Goal: Complete application form: Complete application form

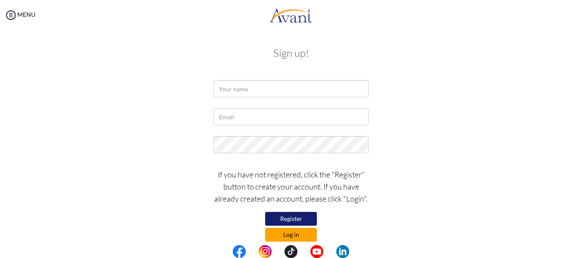
click at [292, 238] on button "Log in" at bounding box center [291, 235] width 52 height 14
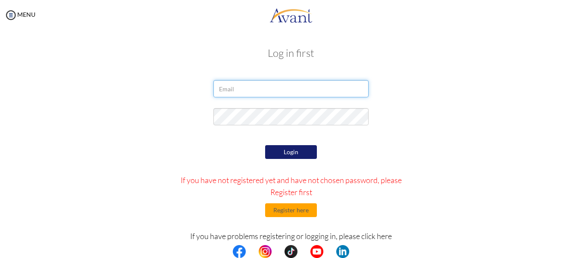
click at [259, 89] on input "email" at bounding box center [291, 88] width 155 height 17
type input "julesliwanag86@gmail.com"
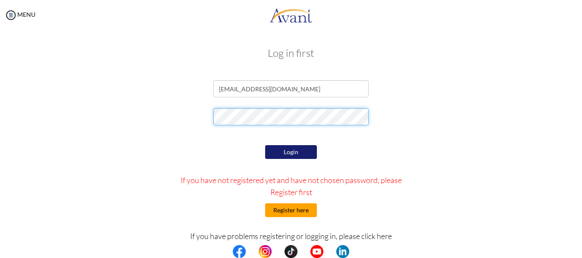
scroll to position [32, 0]
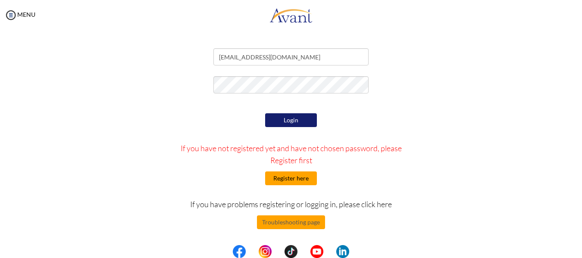
click at [275, 181] on button "Register here" at bounding box center [291, 179] width 52 height 14
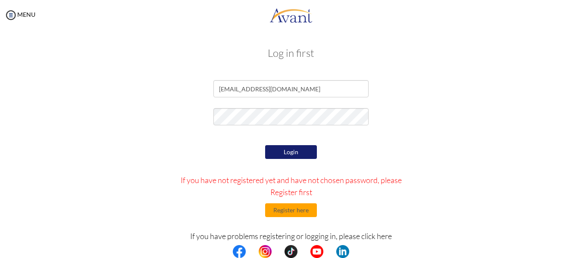
click at [306, 152] on button "Login" at bounding box center [291, 152] width 52 height 14
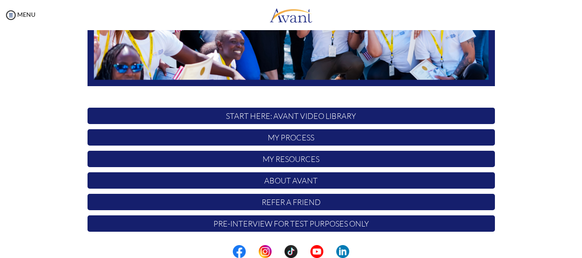
scroll to position [221, 0]
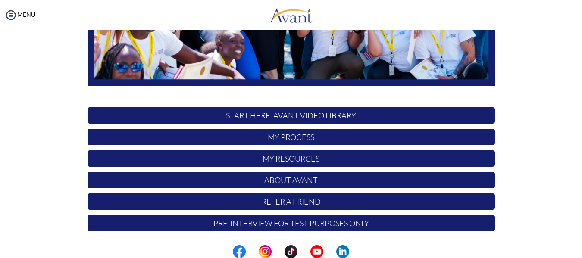
click at [326, 114] on p "START HERE: Avant Video Library" at bounding box center [292, 115] width 408 height 16
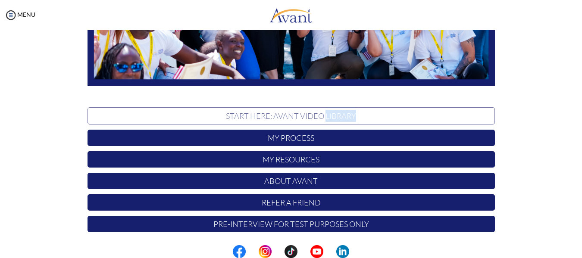
click at [326, 114] on p "START HERE: Avant Video Library" at bounding box center [292, 115] width 408 height 17
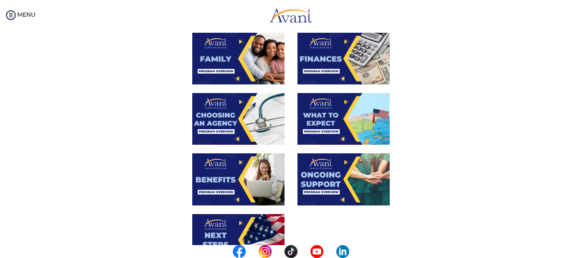
scroll to position [335, 0]
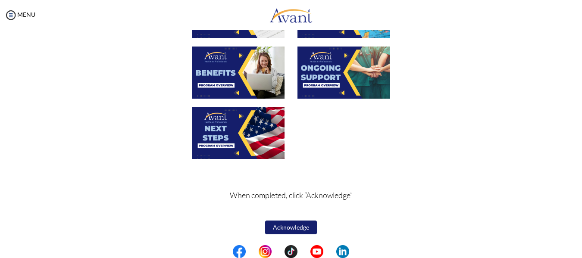
click at [298, 227] on button "Acknowledge" at bounding box center [291, 228] width 52 height 14
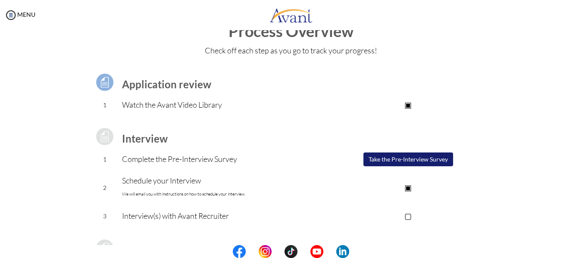
scroll to position [24, 0]
click at [386, 162] on button "Take the Pre-Interview Survey" at bounding box center [409, 161] width 90 height 14
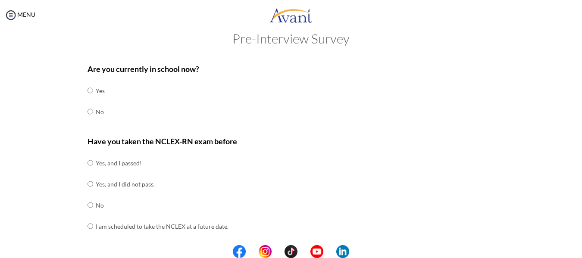
scroll to position [0, 0]
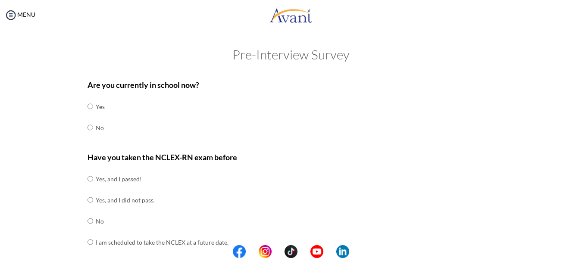
click at [96, 129] on td "No" at bounding box center [100, 127] width 9 height 21
click at [88, 222] on input "radio" at bounding box center [91, 221] width 6 height 17
radio input "true"
click at [88, 127] on input "radio" at bounding box center [91, 127] width 6 height 17
radio input "true"
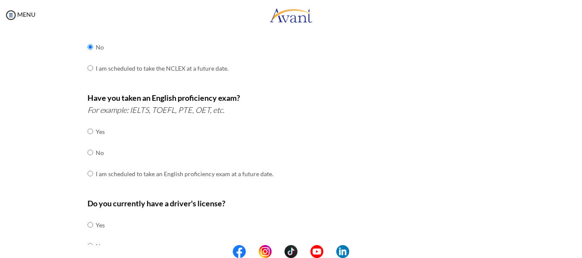
scroll to position [175, 0]
click at [88, 133] on input "radio" at bounding box center [91, 130] width 6 height 17
radio input "true"
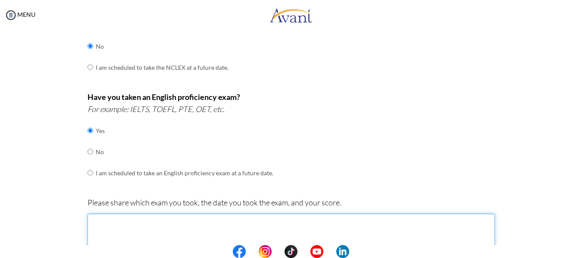
click at [132, 226] on textarea at bounding box center [292, 238] width 408 height 49
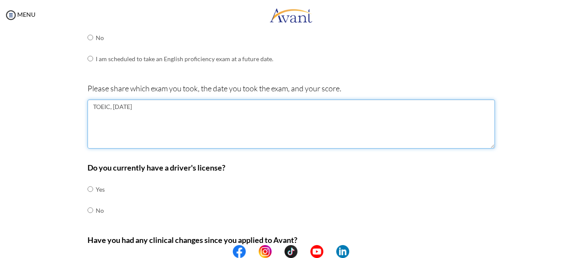
scroll to position [290, 0]
type textarea "TOEIC, [DATE]"
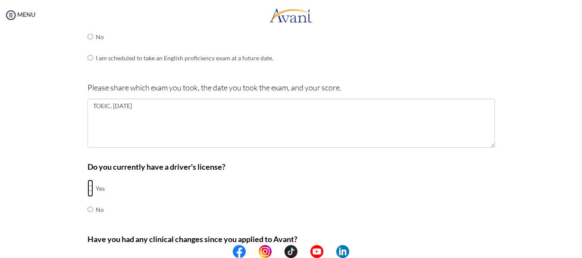
click at [88, 189] on input "radio" at bounding box center [91, 188] width 6 height 17
radio input "true"
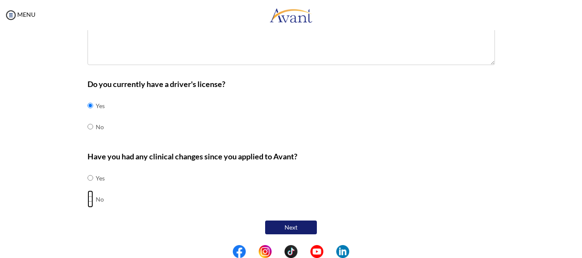
click at [88, 198] on input "radio" at bounding box center [91, 199] width 6 height 17
radio input "true"
click at [295, 229] on button "Next" at bounding box center [291, 228] width 52 height 14
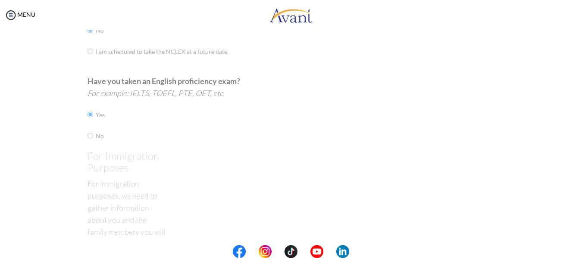
scroll to position [17, 0]
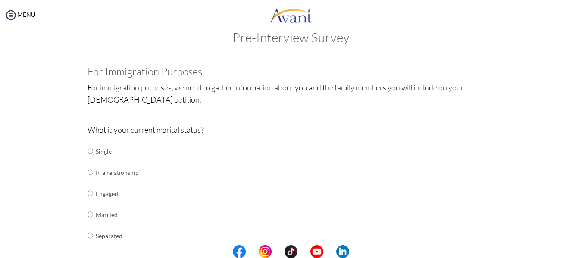
click at [93, 151] on td at bounding box center [94, 151] width 3 height 21
click at [88, 156] on input "radio" at bounding box center [91, 151] width 6 height 17
radio input "true"
click at [88, 175] on input "radio" at bounding box center [91, 172] width 6 height 17
radio input "true"
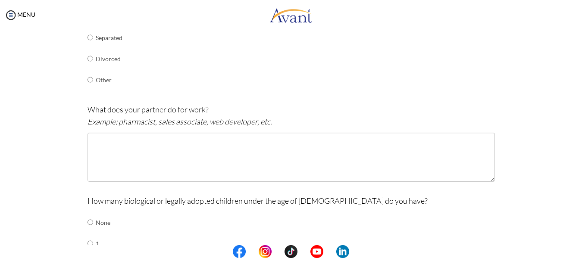
scroll to position [216, 0]
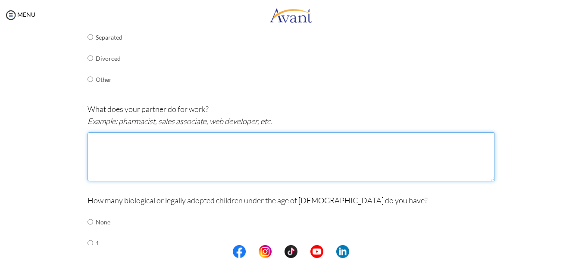
click at [138, 154] on textarea at bounding box center [292, 156] width 408 height 49
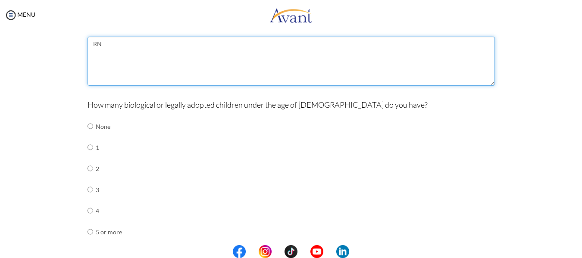
scroll to position [319, 0]
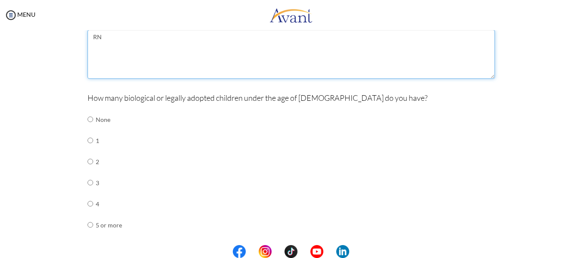
type textarea "RN"
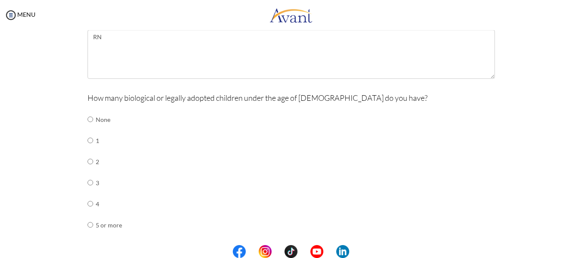
click at [96, 119] on td "None" at bounding box center [109, 119] width 26 height 21
click at [88, 117] on input "radio" at bounding box center [91, 119] width 6 height 17
radio input "true"
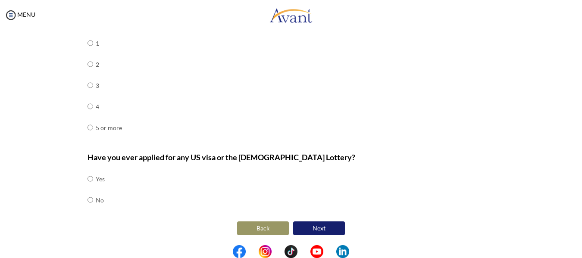
scroll to position [417, 0]
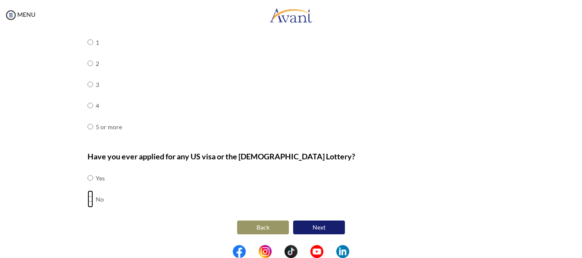
click at [89, 200] on input "radio" at bounding box center [91, 199] width 6 height 17
radio input "true"
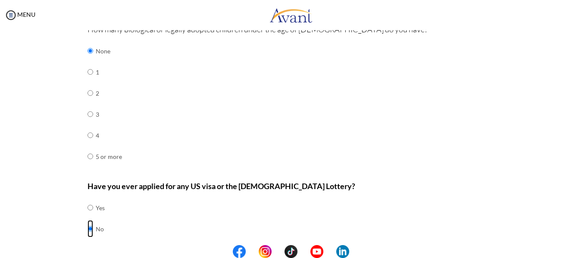
scroll to position [305, 0]
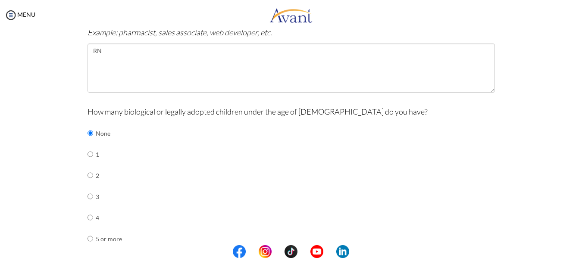
click at [93, 153] on td at bounding box center [94, 154] width 3 height 21
click at [88, 154] on input "radio" at bounding box center [91, 154] width 6 height 17
radio input "true"
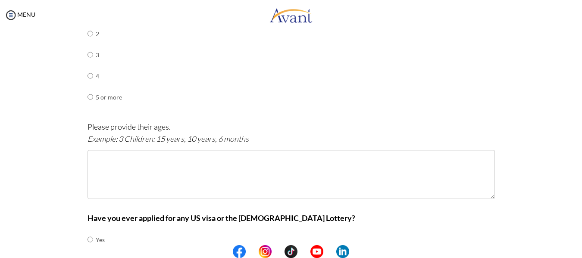
scroll to position [447, 0]
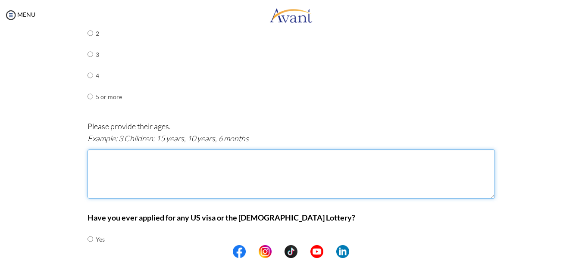
drag, startPoint x: 204, startPoint y: 164, endPoint x: 197, endPoint y: 177, distance: 14.7
click at [197, 177] on textarea at bounding box center [292, 174] width 408 height 49
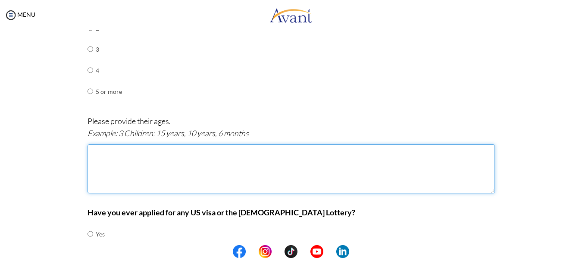
scroll to position [453, 0]
type textarea "S"
type textarea "G1P0"
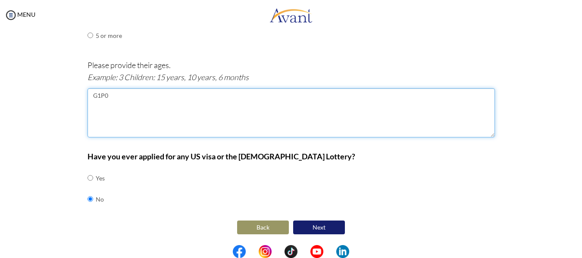
scroll to position [509, 0]
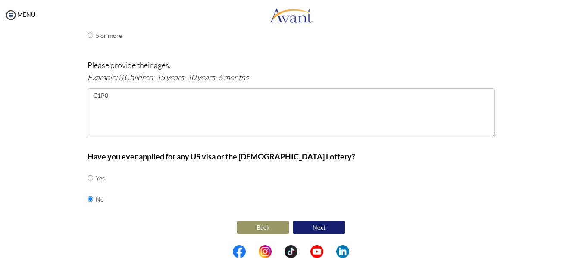
click at [307, 222] on button "Next" at bounding box center [319, 228] width 52 height 14
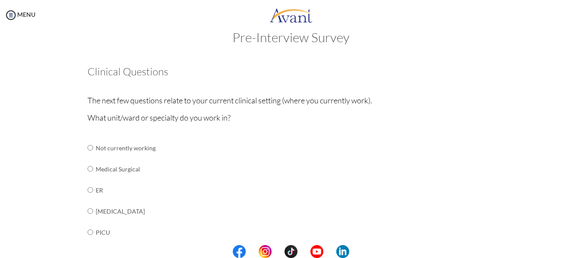
click at [119, 176] on td "Medical Surgical" at bounding box center [163, 169] width 135 height 21
click at [125, 172] on td "Medical Surgical" at bounding box center [163, 169] width 135 height 21
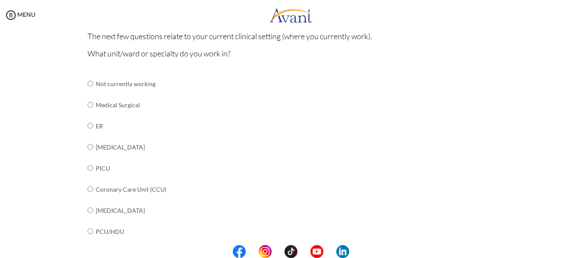
scroll to position [82, 0]
click at [93, 104] on td at bounding box center [94, 104] width 3 height 21
click at [88, 104] on input "radio" at bounding box center [91, 104] width 6 height 17
radio input "true"
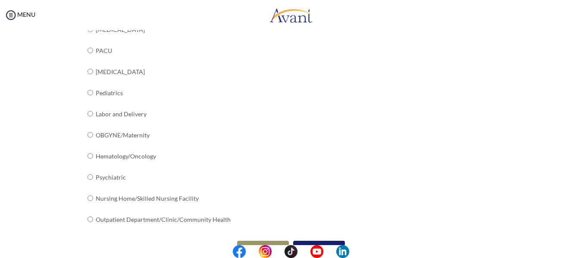
scroll to position [368, 0]
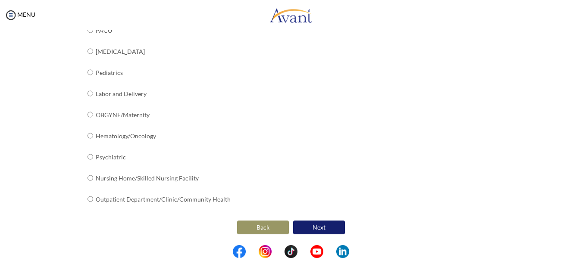
click at [318, 223] on button "Next" at bounding box center [319, 228] width 52 height 14
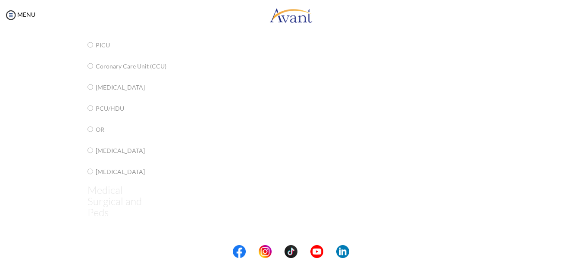
scroll to position [17, 0]
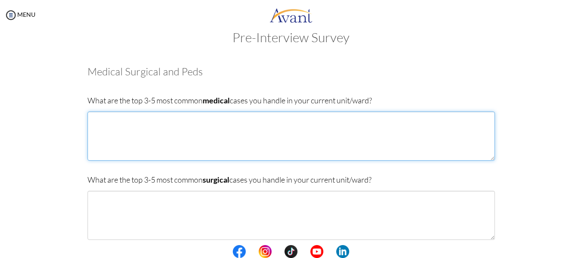
click at [284, 130] on textarea at bounding box center [292, 136] width 408 height 49
click at [242, 115] on textarea "D" at bounding box center [292, 136] width 408 height 49
type textarea "D"
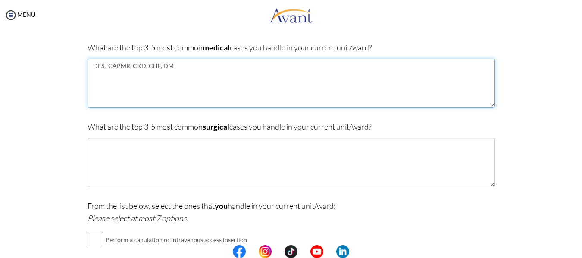
scroll to position [70, 0]
type textarea "DFS, CAPMR, CKD, CHF, DMT2"
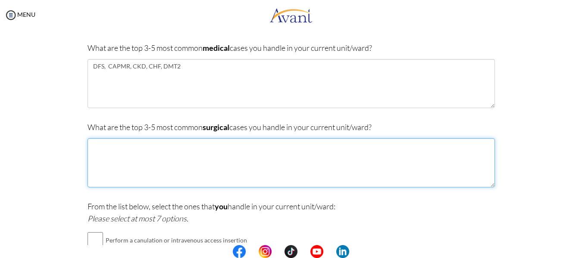
click at [208, 167] on textarea at bounding box center [292, 162] width 408 height 49
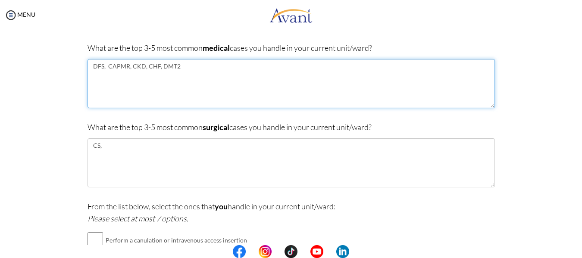
click at [210, 79] on textarea "DFS, CAPMR, CKD, CHF, DMT2" at bounding box center [292, 83] width 408 height 49
click at [151, 66] on textarea "DFS, CAPMR, CKD, CHF, DMT2" at bounding box center [292, 83] width 408 height 49
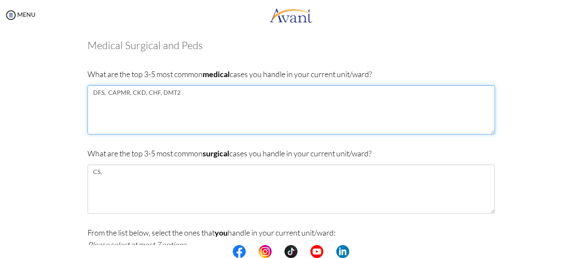
scroll to position [43, 0]
click at [195, 108] on textarea "DFS, CAPMR, CKD, CHF, DMT2" at bounding box center [292, 110] width 408 height 49
click at [149, 93] on textarea "DFS, CAPMR, CKD, CHF, DMT2" at bounding box center [292, 110] width 408 height 49
click at [179, 119] on textarea "DFS, CAPMR, CKD, CHF, DMT2" at bounding box center [292, 110] width 408 height 49
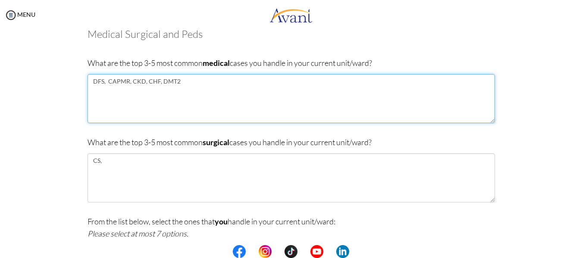
scroll to position [56, 0]
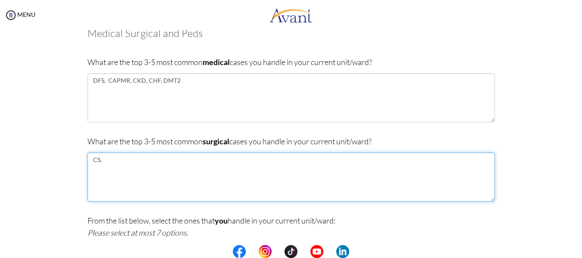
click at [176, 180] on textarea "CS," at bounding box center [292, 177] width 408 height 49
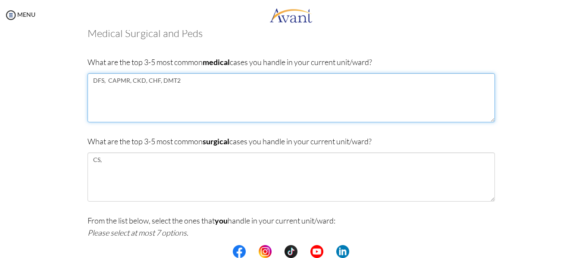
click at [204, 88] on textarea "DFS, CAPMR, CKD, CHF, DMT2" at bounding box center [292, 97] width 408 height 49
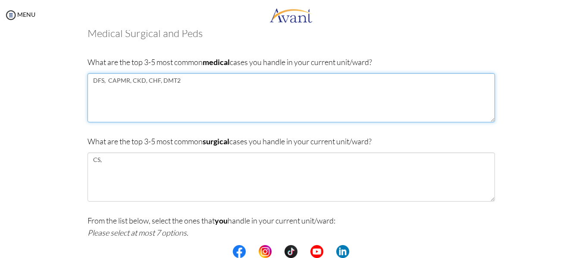
click at [129, 81] on textarea "DFS, CAPMR, CKD, CHF, DMT2" at bounding box center [292, 97] width 408 height 49
click at [127, 84] on textarea "DFS, CAPMR, CKD, CHF, DMT2" at bounding box center [292, 97] width 408 height 49
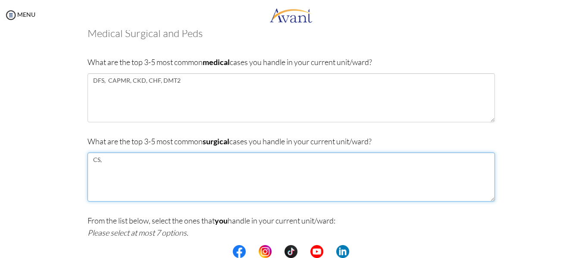
click at [150, 172] on textarea "CS," at bounding box center [292, 177] width 408 height 49
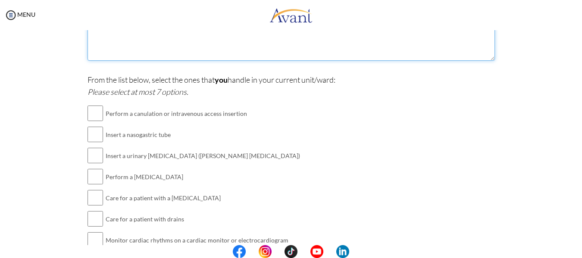
scroll to position [197, 0]
type textarea "CS, LapChole, D&C, [PERSON_NAME], MRM"
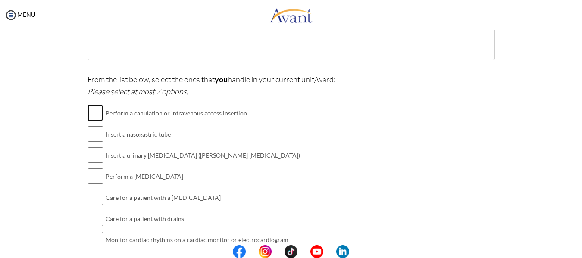
click at [88, 114] on input "checkbox" at bounding box center [96, 112] width 16 height 17
checkbox input "true"
click at [94, 132] on input "checkbox" at bounding box center [96, 134] width 16 height 17
checkbox input "true"
click at [98, 160] on input "checkbox" at bounding box center [96, 155] width 16 height 17
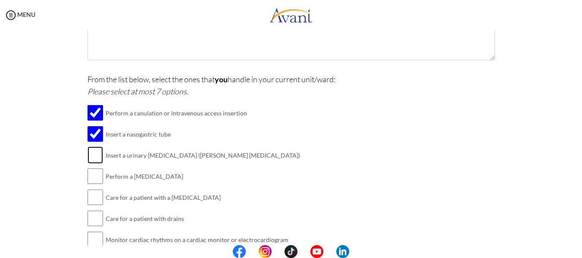
checkbox input "true"
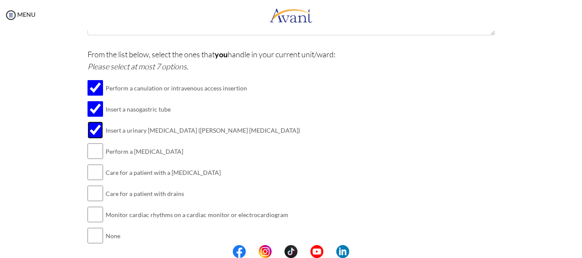
scroll to position [223, 0]
click at [97, 157] on input "checkbox" at bounding box center [96, 150] width 16 height 17
checkbox input "true"
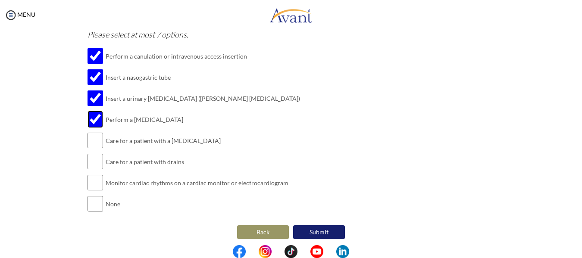
scroll to position [255, 0]
click at [94, 160] on input "checkbox" at bounding box center [96, 161] width 16 height 17
checkbox input "true"
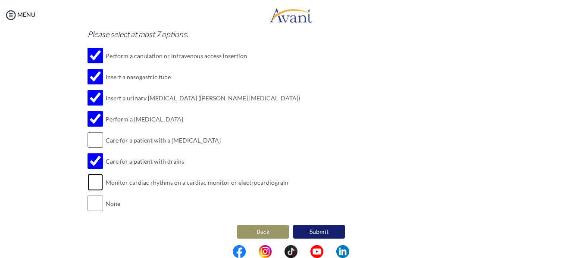
click at [97, 182] on input "checkbox" at bounding box center [96, 182] width 16 height 17
checkbox input "true"
click at [88, 136] on input "checkbox" at bounding box center [96, 140] width 16 height 17
checkbox input "true"
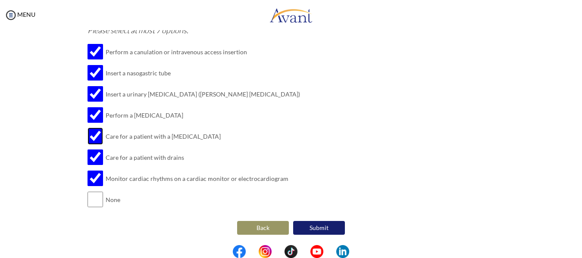
scroll to position [259, 0]
click at [323, 226] on button "Submit" at bounding box center [319, 228] width 52 height 14
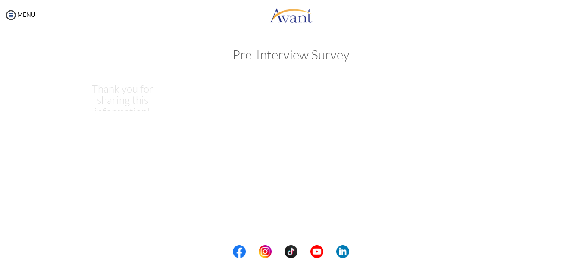
scroll to position [0, 0]
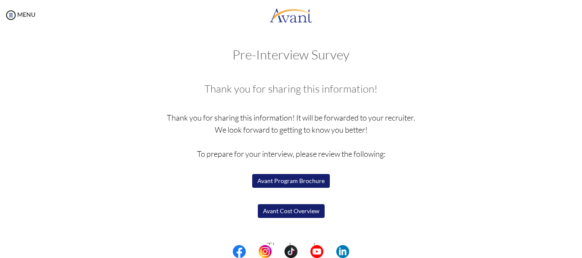
click at [315, 183] on button "Avant Program Brochure" at bounding box center [291, 181] width 78 height 14
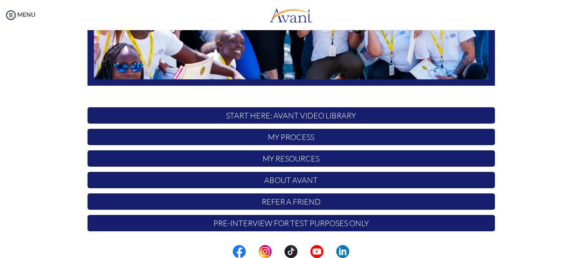
scroll to position [221, 0]
click at [315, 112] on p "START HERE: Avant Video Library" at bounding box center [292, 115] width 408 height 16
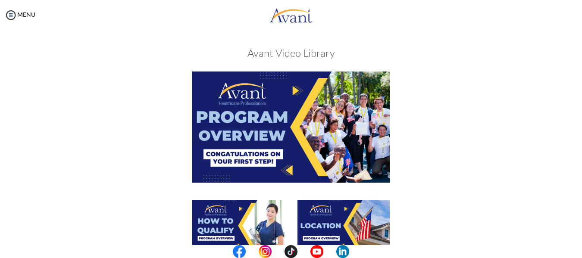
scroll to position [335, 0]
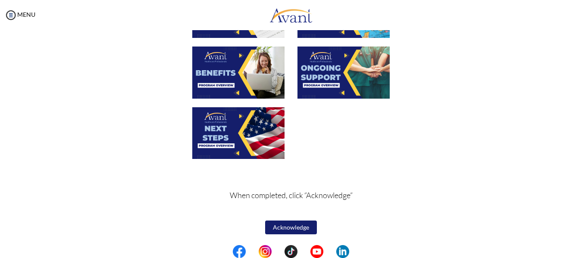
click at [270, 221] on button "Acknowledge" at bounding box center [291, 228] width 52 height 14
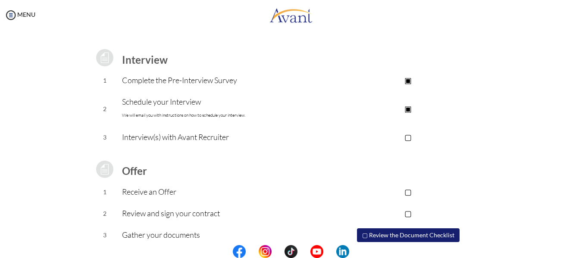
scroll to position [104, 0]
click at [307, 106] on p "Schedule your Interview We will email you with instructions on how to schedule …" at bounding box center [222, 108] width 200 height 26
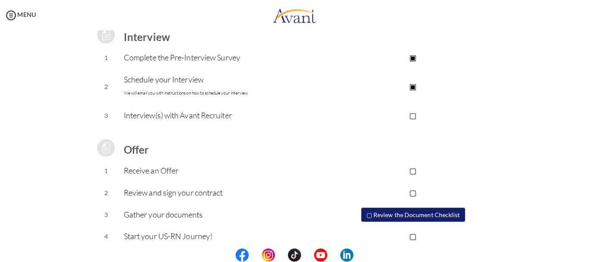
scroll to position [127, 0]
